Goal: Information Seeking & Learning: Learn about a topic

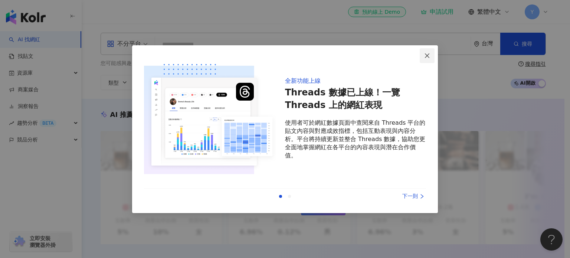
click at [429, 52] on button "Close" at bounding box center [427, 55] width 15 height 15
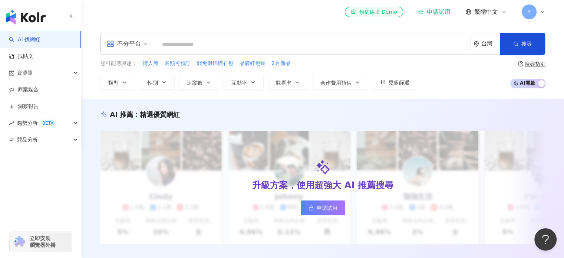
click at [358, 40] on input "search" at bounding box center [313, 44] width 310 height 14
paste input "**********"
type input "**********"
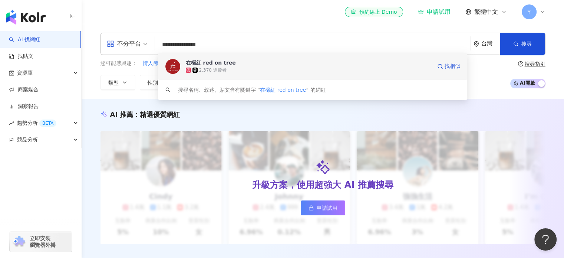
click at [271, 75] on div "在欉紅 red on tree 2,370 追蹤者 找相似" at bounding box center [313, 66] width 310 height 27
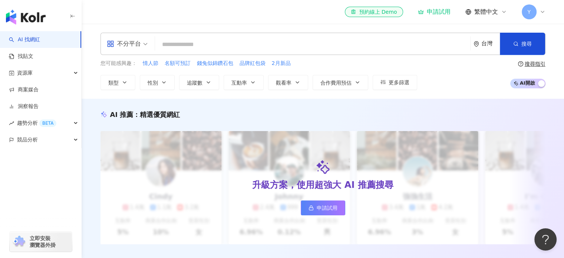
click at [206, 44] on input "search" at bounding box center [313, 44] width 310 height 14
paste input "**********"
type input "**********"
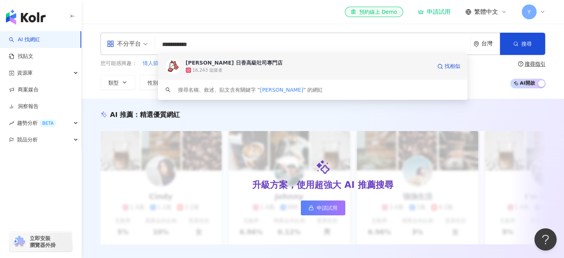
click at [229, 61] on div "niko bakery 日香高級吐司專門店" at bounding box center [234, 62] width 97 height 7
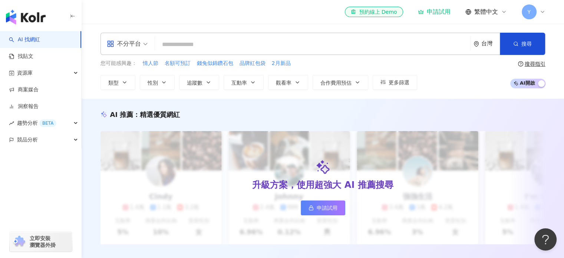
paste input "*****"
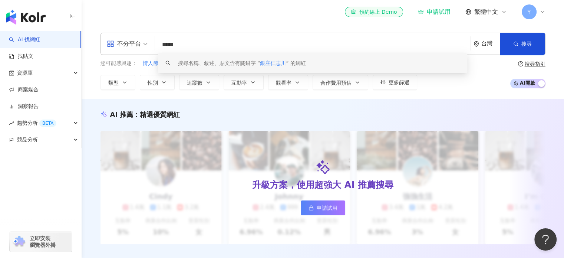
drag, startPoint x: 190, startPoint y: 47, endPoint x: 144, endPoint y: 50, distance: 46.5
click at [144, 50] on div "不分平台 ***** 台灣 搜尋 keyword 搜尋名稱、敘述、貼文含有關鍵字 “ 銀座仁志川 ” 的網紅" at bounding box center [323, 44] width 445 height 22
paste input "**"
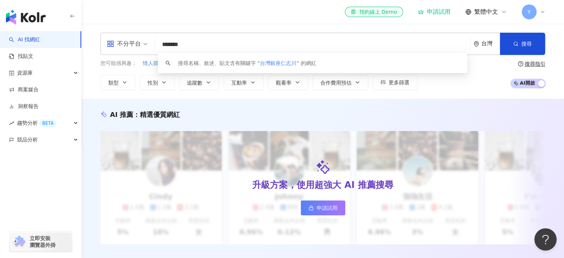
type input "*******"
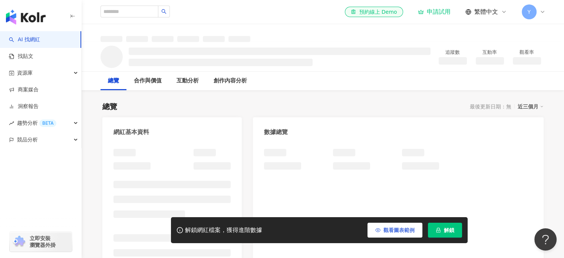
click at [412, 225] on button "觀看圖表範例" at bounding box center [395, 230] width 55 height 15
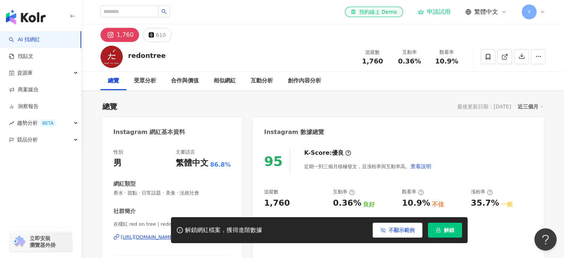
click at [412, 225] on button "不顯示範例" at bounding box center [398, 230] width 50 height 15
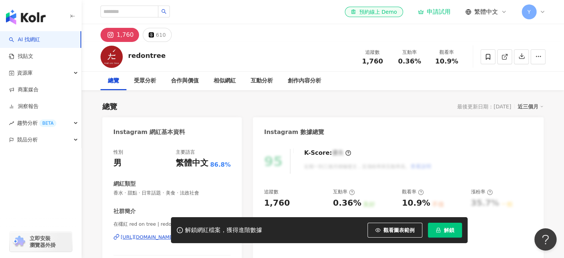
click at [395, 238] on div "解鎖網紅檔案，獲得進階數據 觀看圖表範例 解鎖" at bounding box center [319, 230] width 297 height 26
click at [395, 224] on button "觀看圖表範例" at bounding box center [395, 230] width 55 height 15
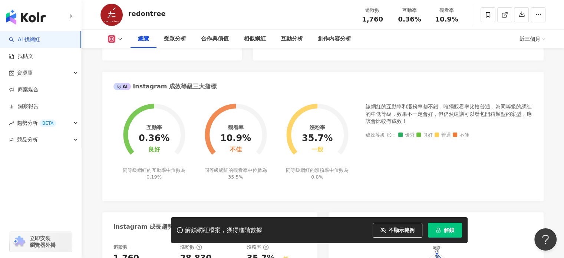
scroll to position [472, 0]
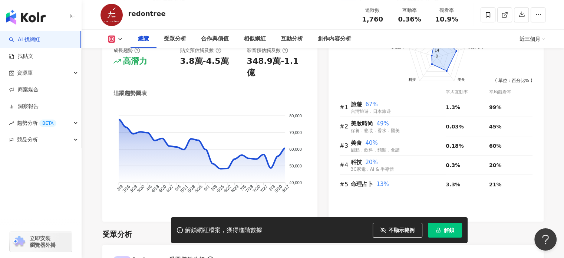
click at [118, 42] on button at bounding box center [116, 38] width 30 height 7
click at [125, 72] on button "Threads" at bounding box center [127, 70] width 45 height 10
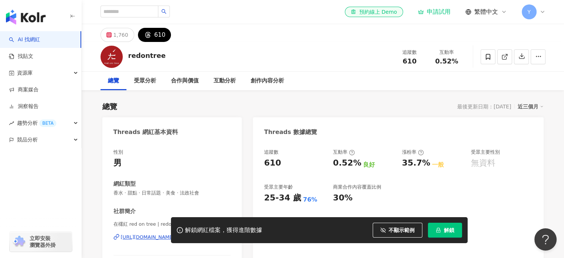
scroll to position [59, 0]
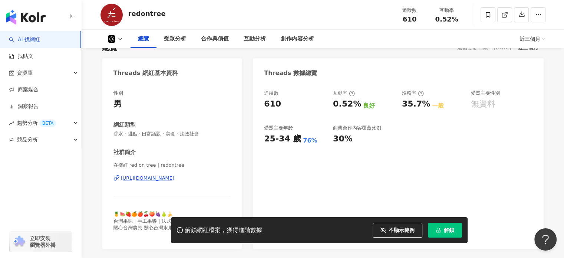
click at [165, 176] on div "https://www.threads.com/@redontree" at bounding box center [148, 178] width 54 height 7
click at [114, 43] on div "總覽 受眾分析 合作與價值 互動分析 創作內容分析 近三個月" at bounding box center [323, 39] width 445 height 19
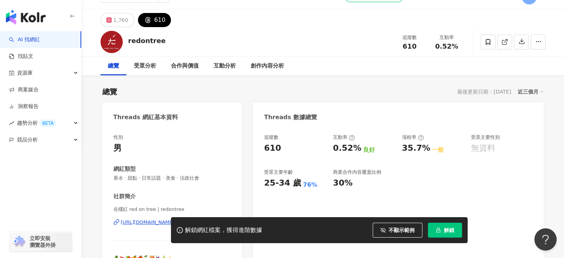
scroll to position [0, 0]
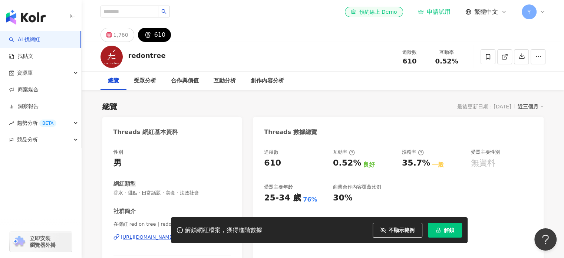
drag, startPoint x: 111, startPoint y: 221, endPoint x: 152, endPoint y: 224, distance: 40.6
click at [152, 224] on div "解鎖網紅檔案，獲得進階數據 不顯示範例 解鎖" at bounding box center [282, 230] width 564 height 26
drag, startPoint x: 152, startPoint y: 224, endPoint x: 261, endPoint y: -6, distance: 255.0
click at [261, 0] on html "AI 找網紅 找貼文 資源庫 商案媒合 洞察報告 趨勢分析 BETA 競品分析 立即安裝 瀏覽器外掛 el-icon-cs 預約線上 Demo 申請試用 繁體…" at bounding box center [282, 129] width 564 height 258
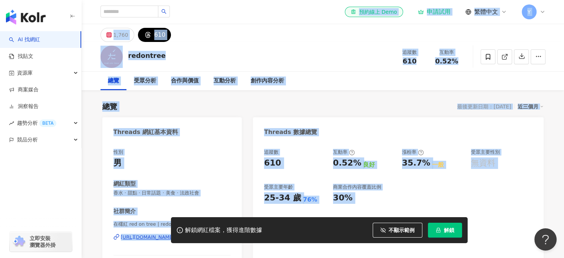
click at [376, 53] on div "redontree 追蹤數 610 互動率 0.52%" at bounding box center [323, 56] width 475 height 29
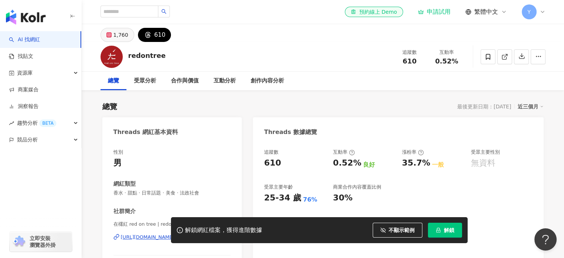
click at [128, 30] on button "1,760" at bounding box center [118, 35] width 34 height 14
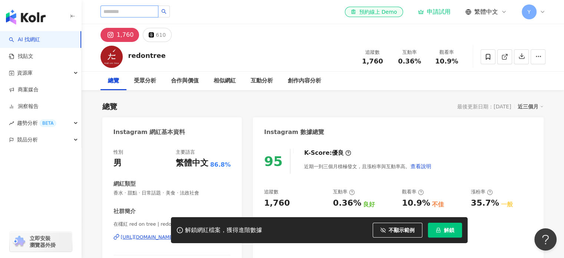
click at [145, 9] on input "search" at bounding box center [130, 12] width 58 height 12
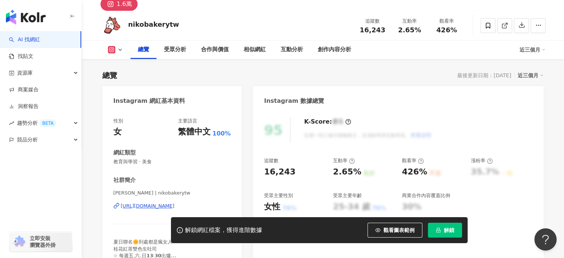
click at [382, 230] on button "觀看圖表範例" at bounding box center [395, 230] width 55 height 15
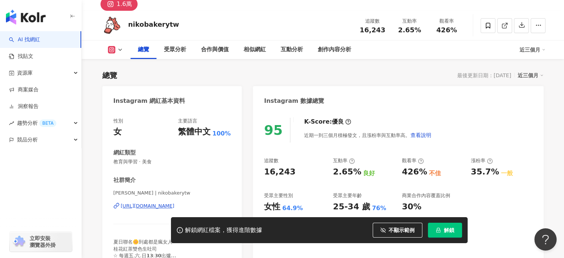
drag, startPoint x: 125, startPoint y: 57, endPoint x: 121, endPoint y: 52, distance: 6.8
click at [121, 52] on div "總覽 受眾分析 合作與價值 相似網紅 互動分析 創作內容分析 近三個月" at bounding box center [323, 49] width 445 height 19
click at [121, 52] on icon at bounding box center [120, 50] width 6 height 6
click at [218, 79] on div "總覽 最後更新日期：2025/8/9 近三個月" at bounding box center [323, 75] width 442 height 10
click at [385, 233] on span "button" at bounding box center [383, 230] width 5 height 6
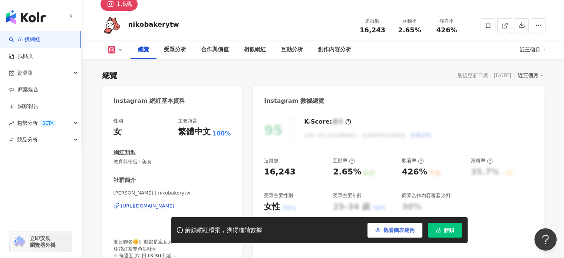
click at [385, 233] on span "觀看圖表範例" at bounding box center [399, 230] width 31 height 6
click at [381, 233] on span "button" at bounding box center [378, 230] width 5 height 6
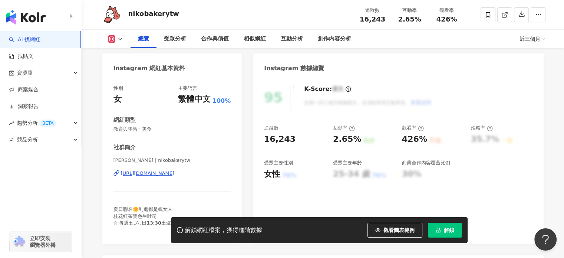
scroll to position [96, 0]
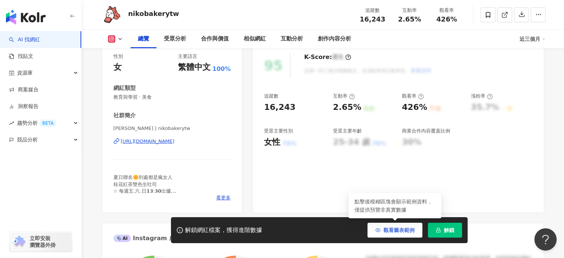
click at [403, 231] on span "觀看圖表範例" at bounding box center [399, 230] width 31 height 6
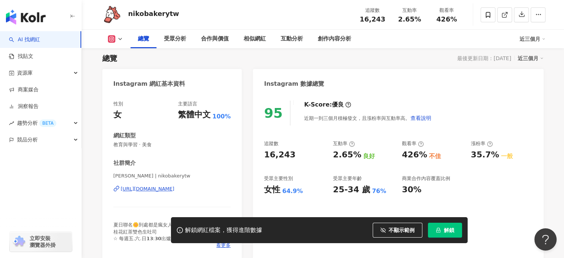
scroll to position [46, 0]
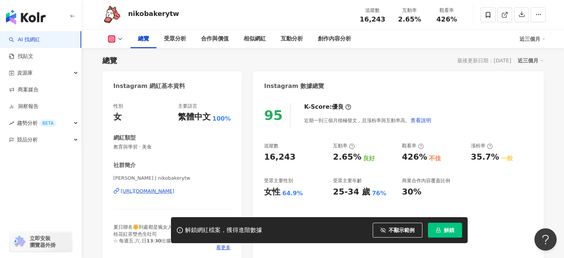
click at [154, 190] on div "[URL][DOMAIN_NAME]" at bounding box center [148, 191] width 54 height 7
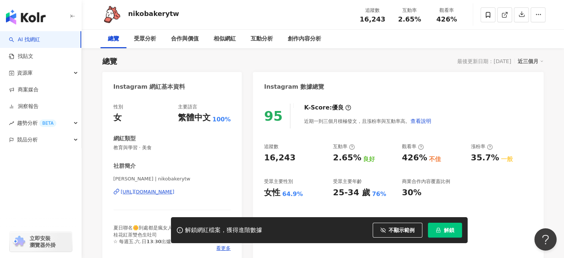
scroll to position [0, 0]
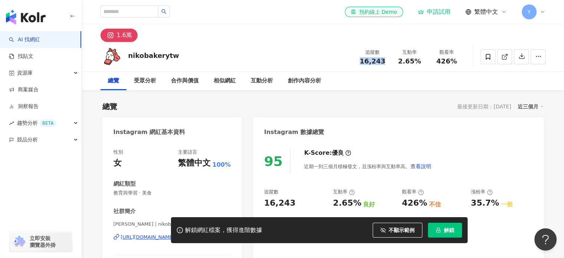
drag, startPoint x: 360, startPoint y: 63, endPoint x: 386, endPoint y: 61, distance: 26.8
click at [386, 61] on div "16,243" at bounding box center [373, 61] width 28 height 7
copy span "16,243"
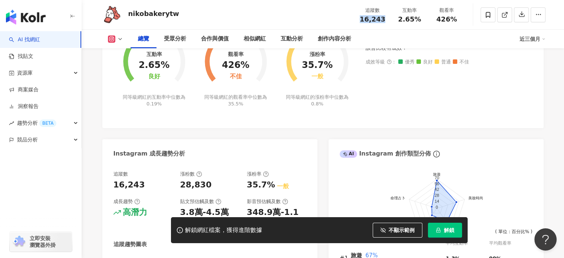
scroll to position [338, 0]
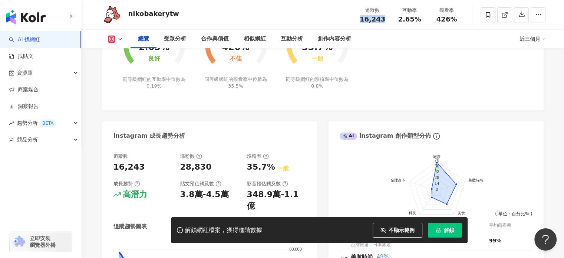
scroll to position [338, 0]
